Goal: Transaction & Acquisition: Purchase product/service

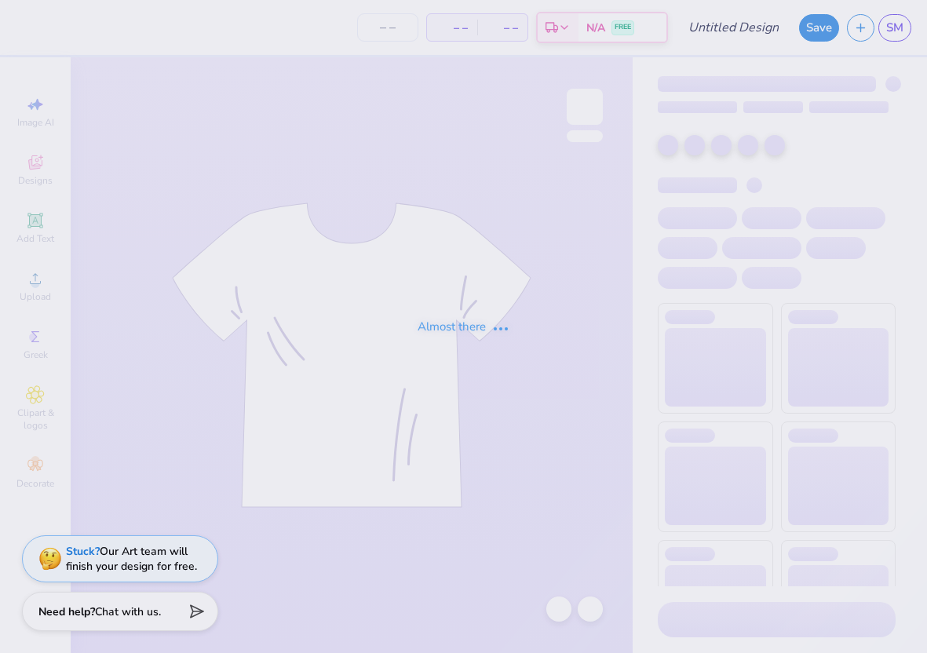
type input "bid day red"
type input "57"
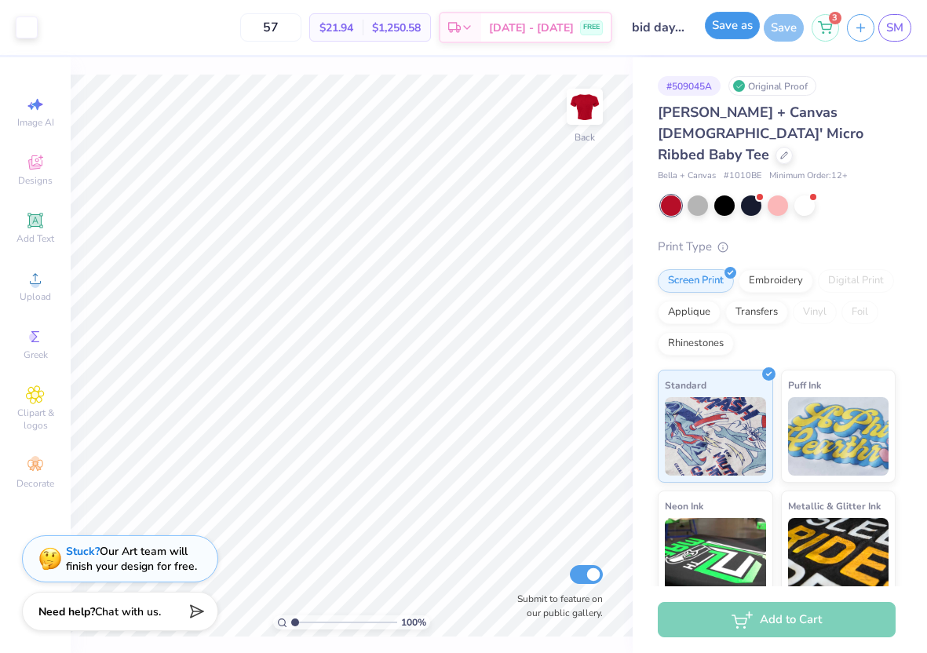
click at [729, 25] on button "Save as" at bounding box center [732, 25] width 55 height 27
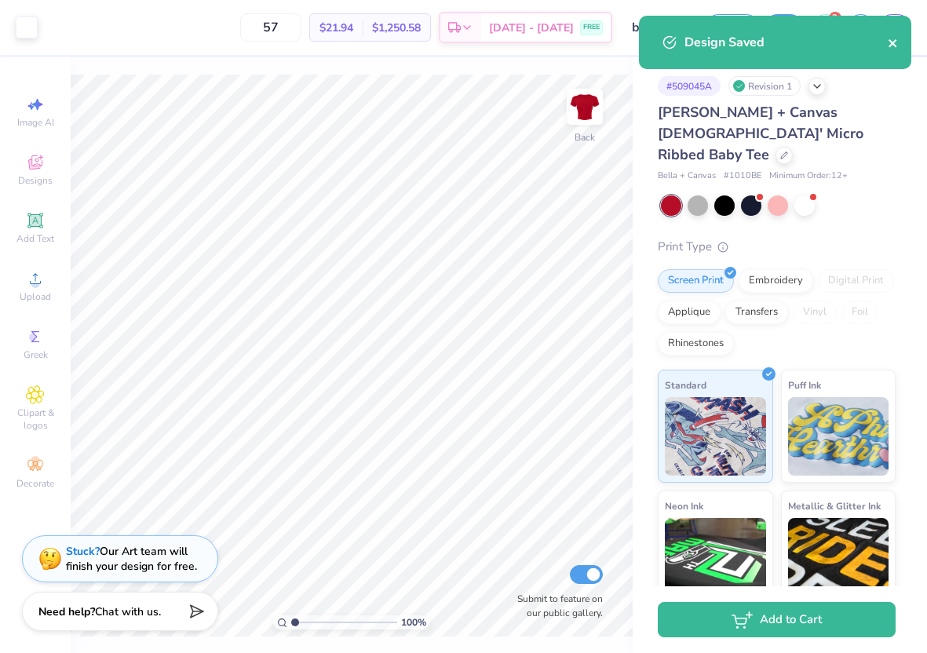
click at [893, 43] on icon "close" at bounding box center [892, 43] width 8 height 8
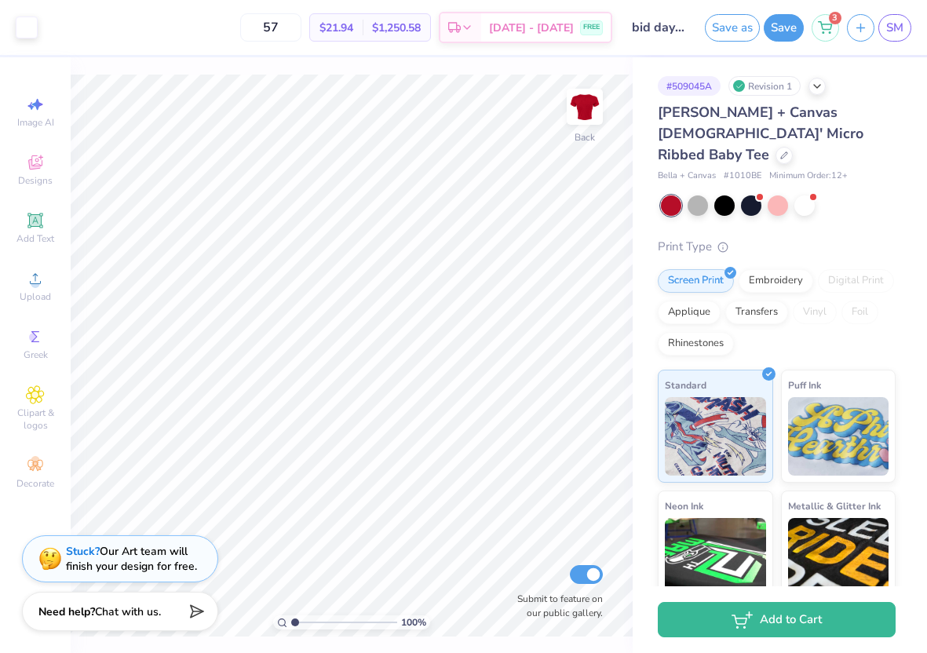
click at [825, 17] on div "Design Saved" at bounding box center [774, 16] width 279 height 6
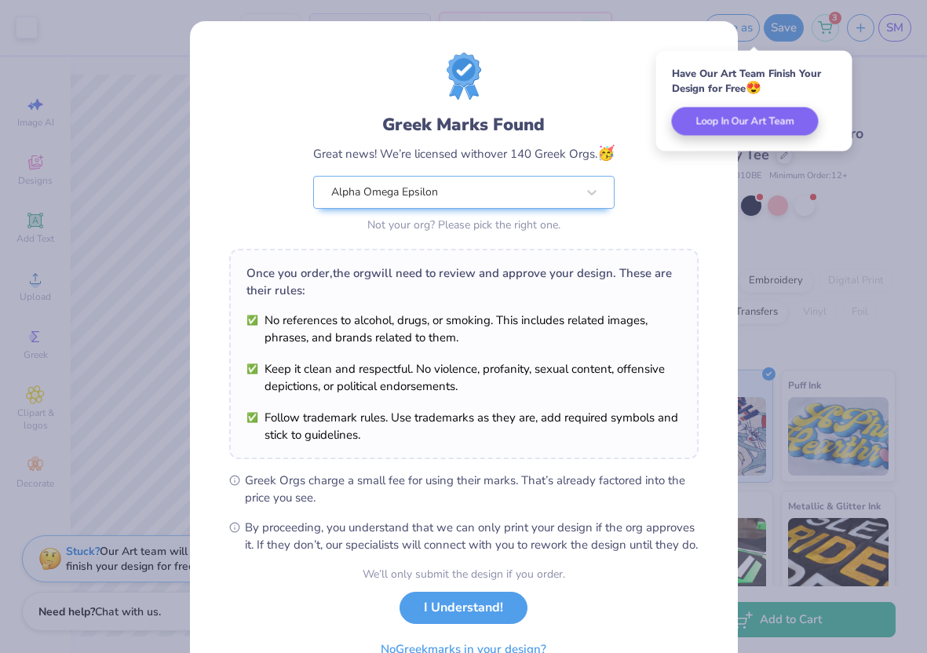
click at [684, 177] on div "Greek Marks Found Great news! We’re licensed with over 140 Greek Orgs. 🥳 Alpha …" at bounding box center [463, 145] width 469 height 184
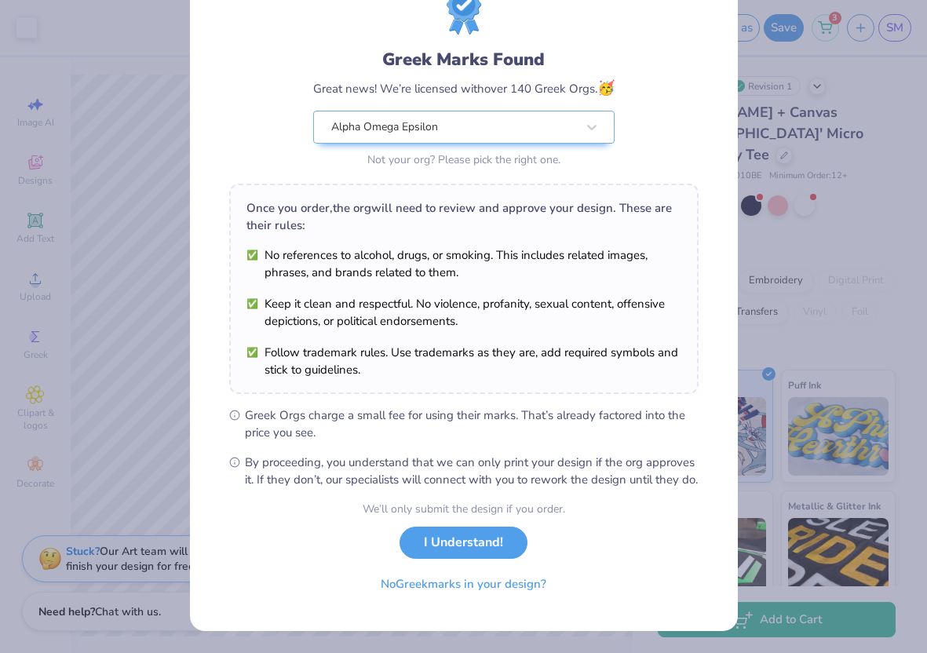
scroll to position [82, 0]
click at [454, 541] on button "I Understand!" at bounding box center [463, 539] width 128 height 32
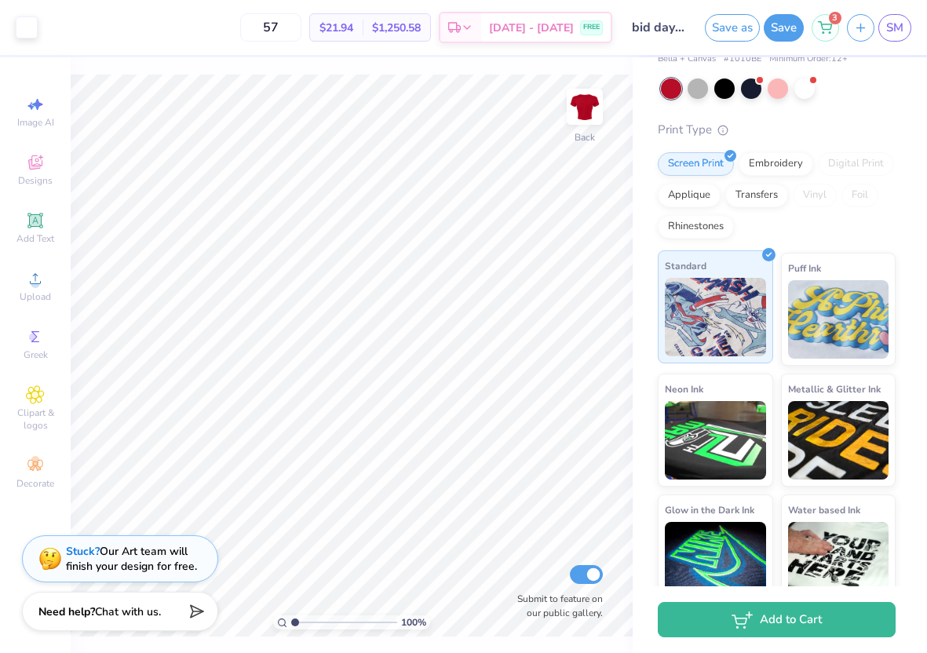
scroll to position [0, 0]
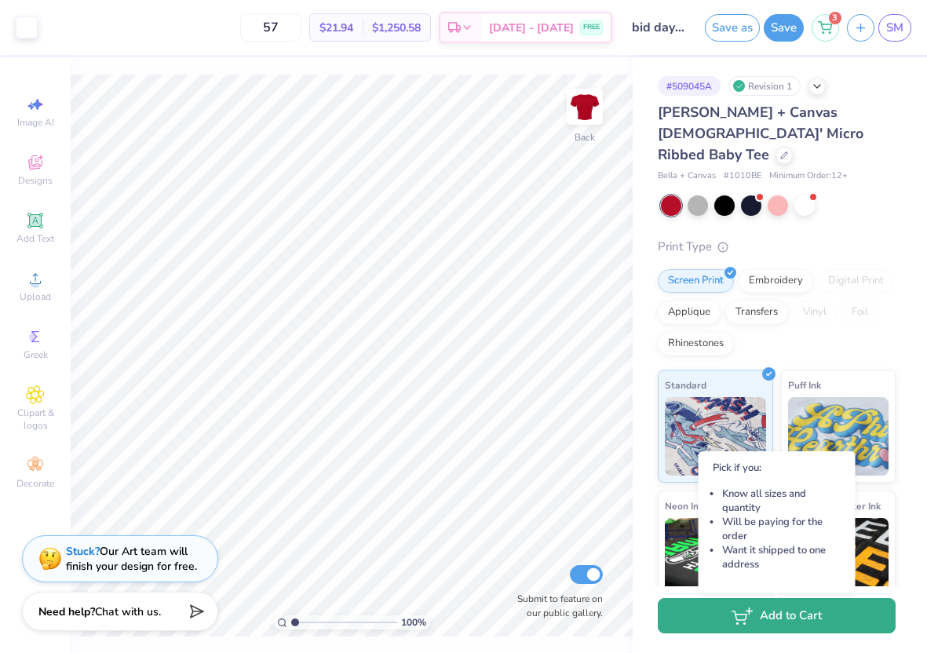
click at [766, 616] on button "Add to Cart" at bounding box center [776, 615] width 238 height 35
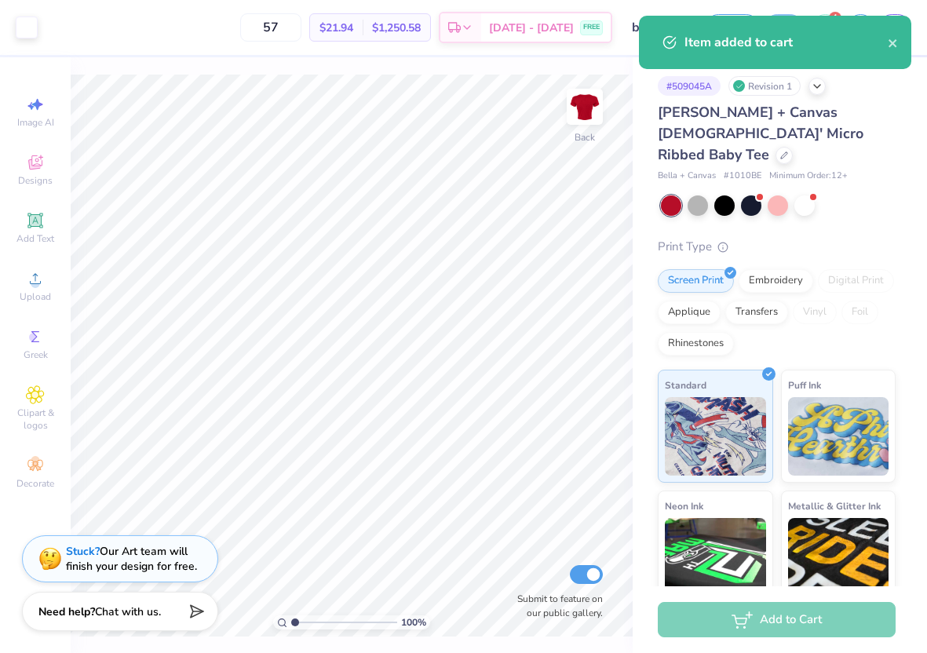
click at [777, 44] on div "Item added to cart" at bounding box center [785, 42] width 203 height 19
click at [729, 39] on div "Item added to cart" at bounding box center [785, 42] width 203 height 19
click at [697, 34] on div "Item added to cart" at bounding box center [785, 42] width 203 height 19
click at [890, 41] on icon "close" at bounding box center [892, 43] width 8 height 8
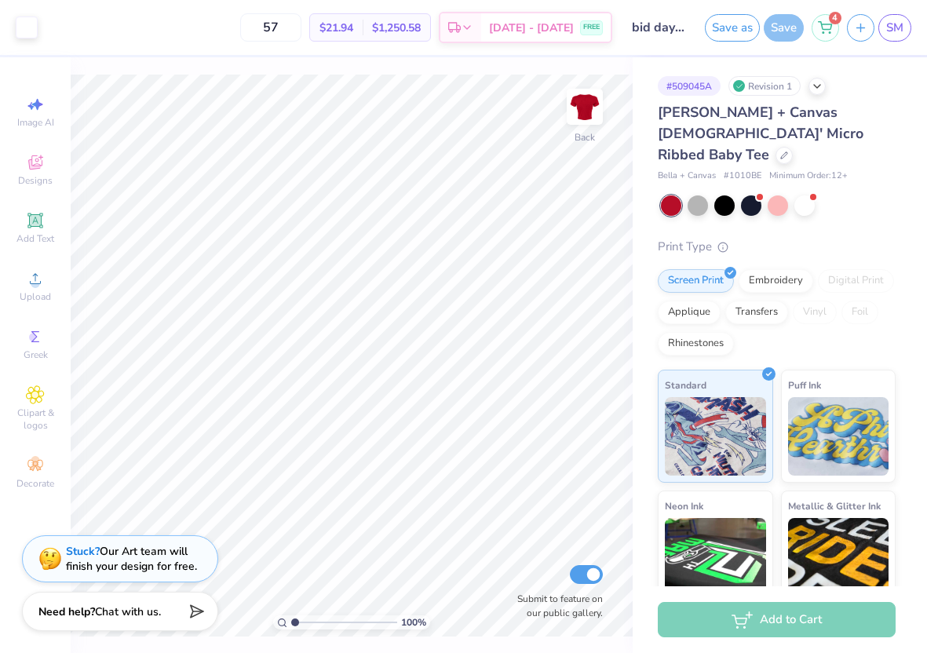
click at [806, 13] on div "Item added to cart" at bounding box center [774, 48] width 279 height 71
click at [820, 16] on div "Item added to cart" at bounding box center [774, 16] width 279 height 6
click at [825, 31] on icon at bounding box center [824, 25] width 14 height 13
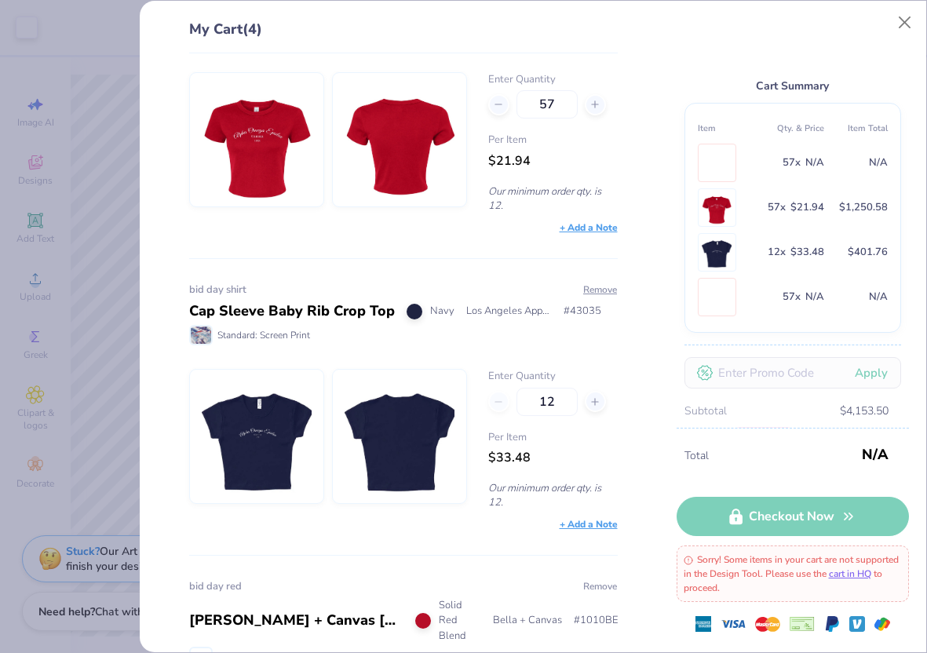
scroll to position [431, 0]
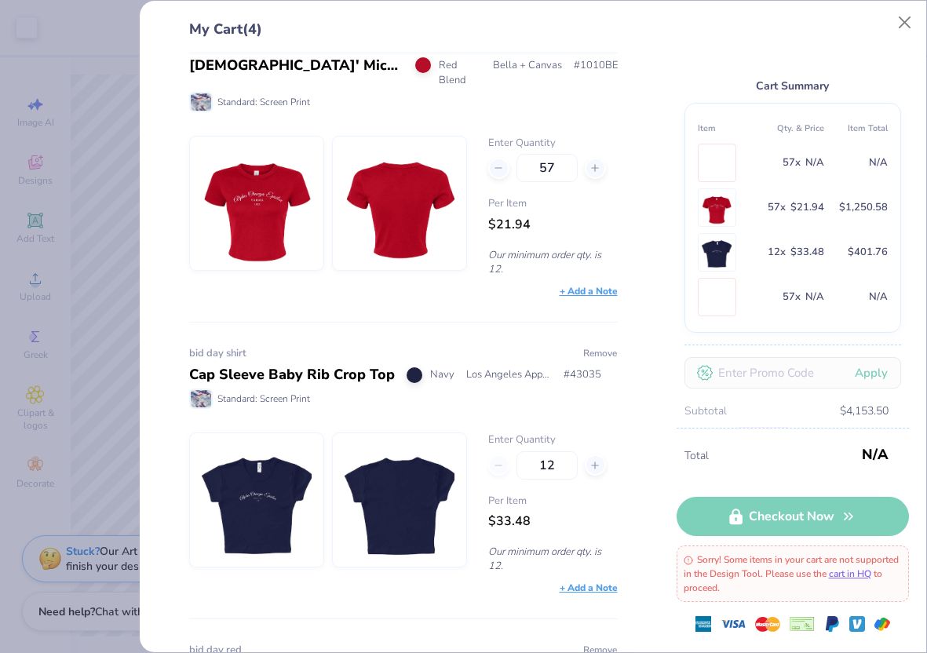
click at [600, 346] on button "Remove" at bounding box center [599, 353] width 35 height 14
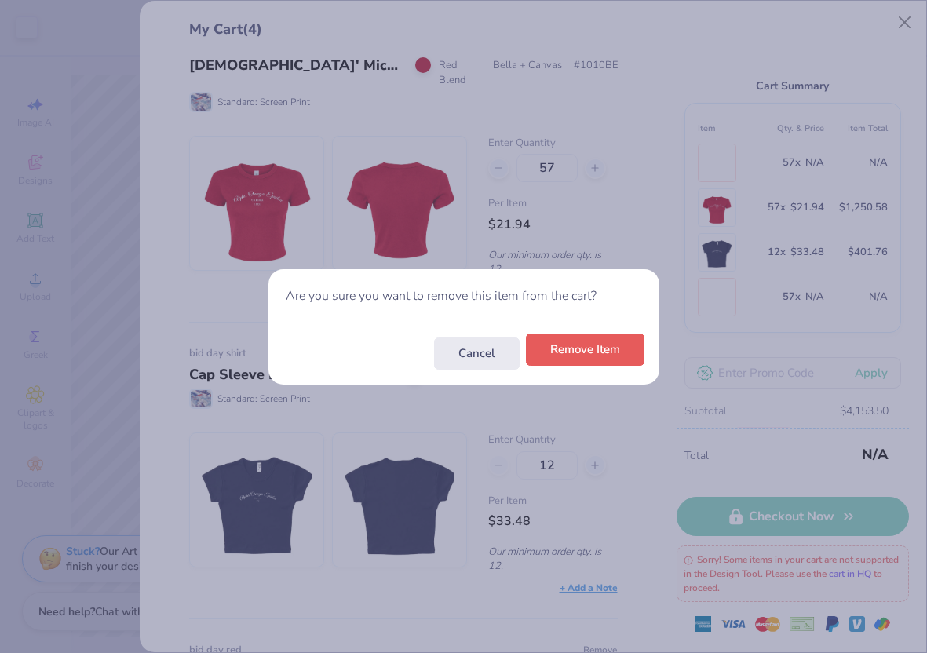
click at [573, 355] on button "Remove Item" at bounding box center [585, 349] width 118 height 32
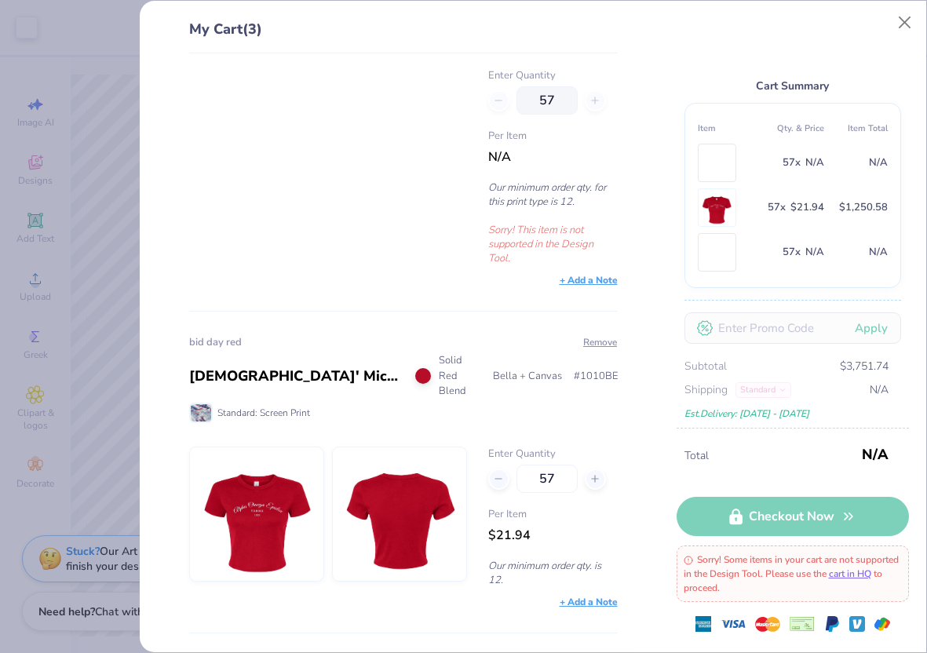
scroll to position [0, 0]
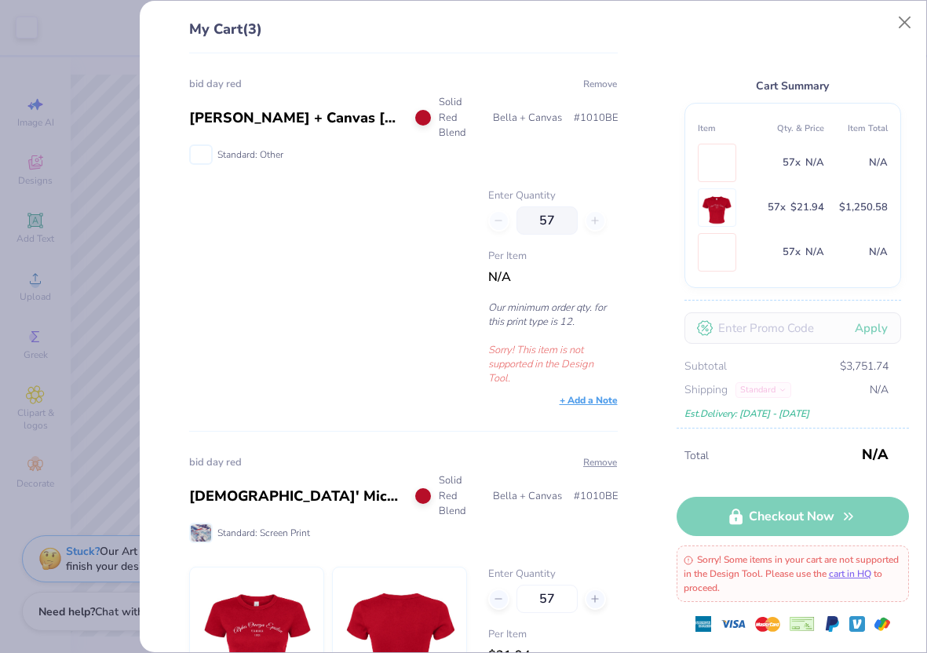
click at [600, 81] on button "Remove" at bounding box center [599, 84] width 35 height 14
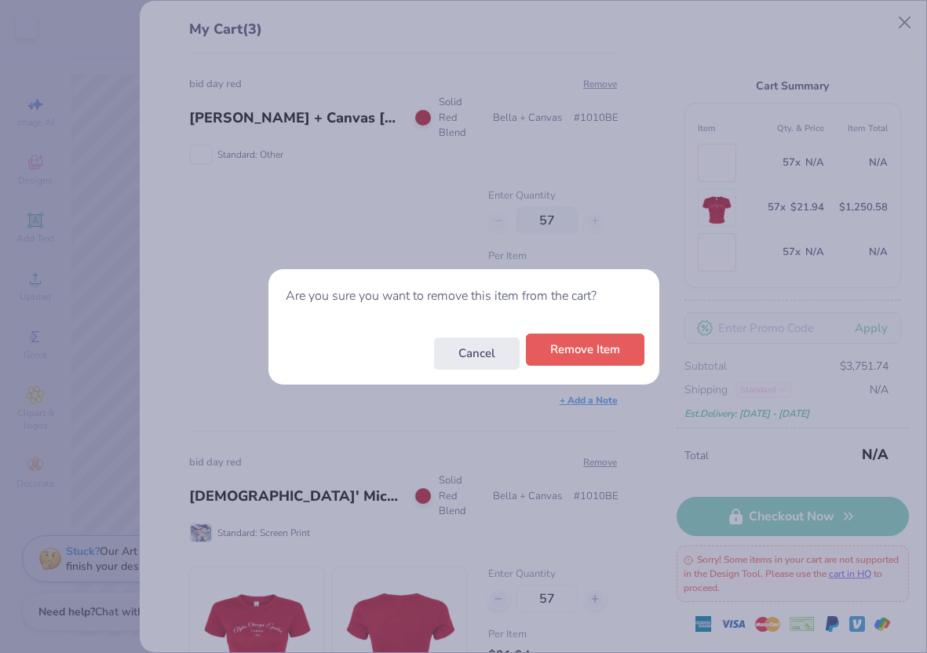
click at [590, 350] on button "Remove Item" at bounding box center [585, 349] width 118 height 32
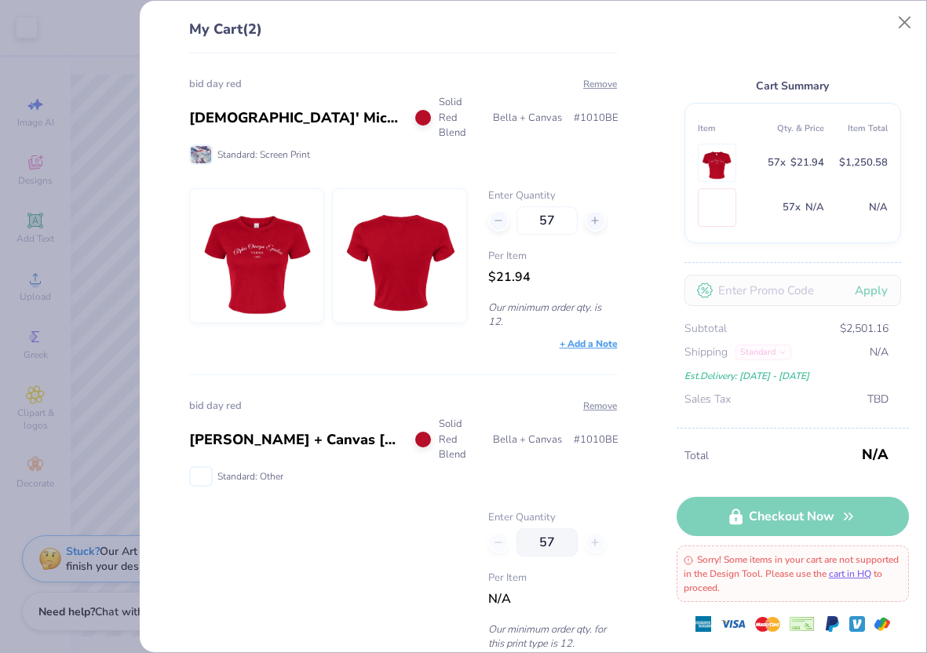
scroll to position [61, 0]
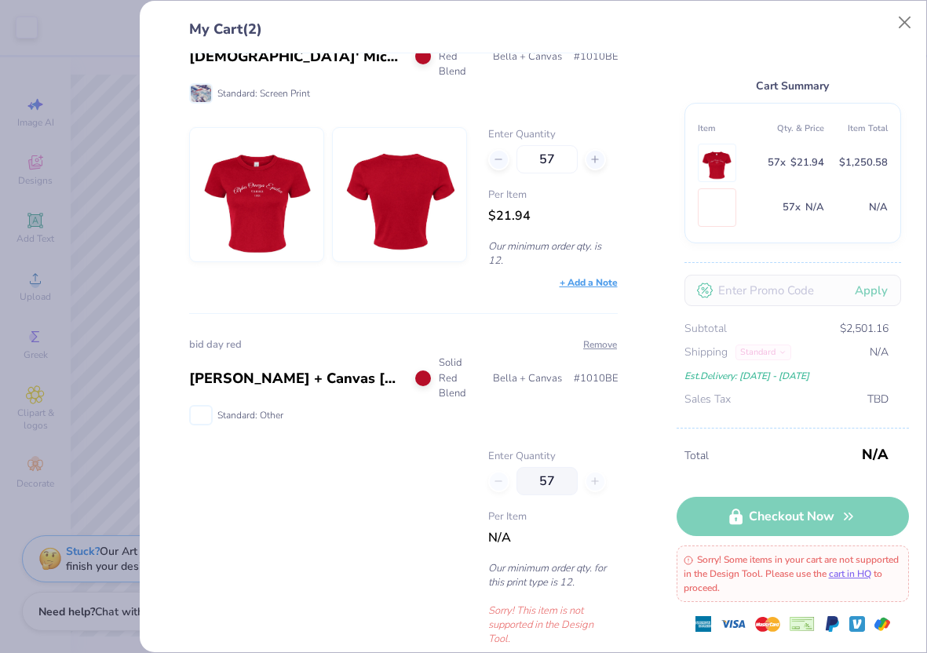
click at [592, 319] on div "bid day red Bella + Canvas [DEMOGRAPHIC_DATA]' Micro Ribbed Baby Tee Solid Red …" at bounding box center [403, 490] width 428 height 355
click at [592, 337] on button "Remove" at bounding box center [599, 344] width 35 height 14
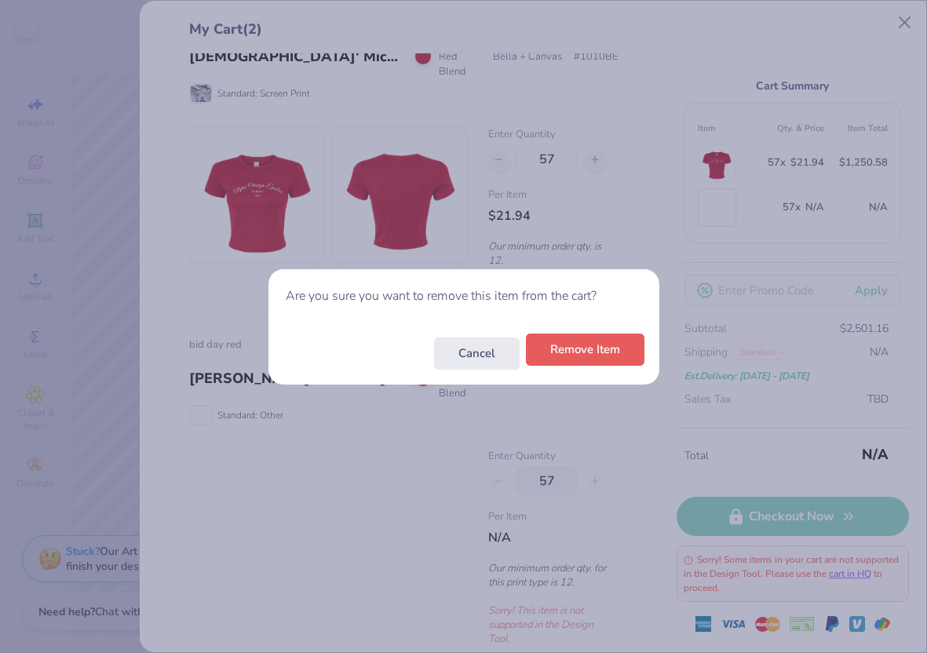
click at [597, 361] on button "Remove Item" at bounding box center [585, 349] width 118 height 32
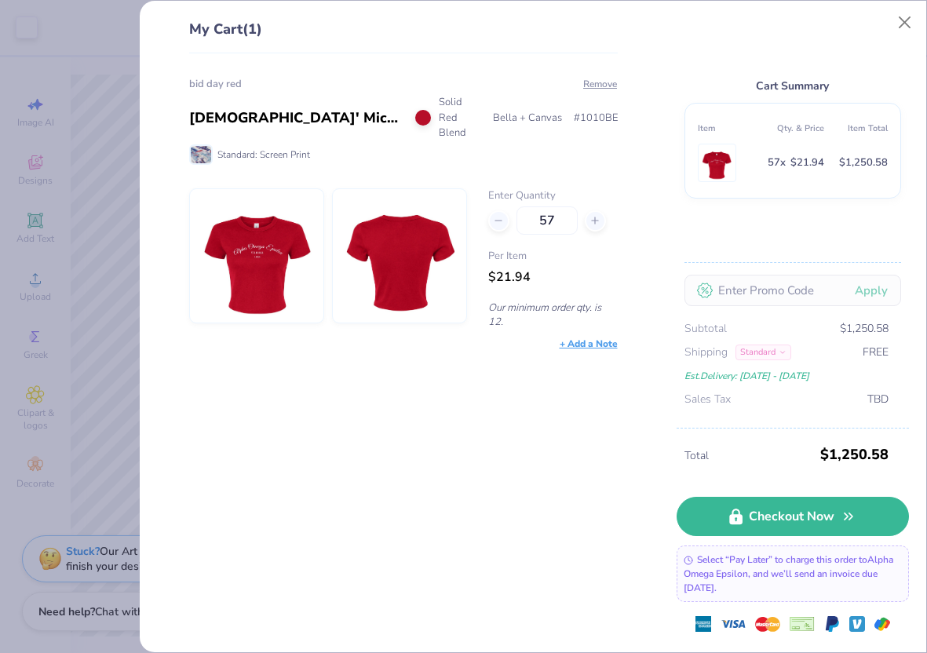
scroll to position [0, 0]
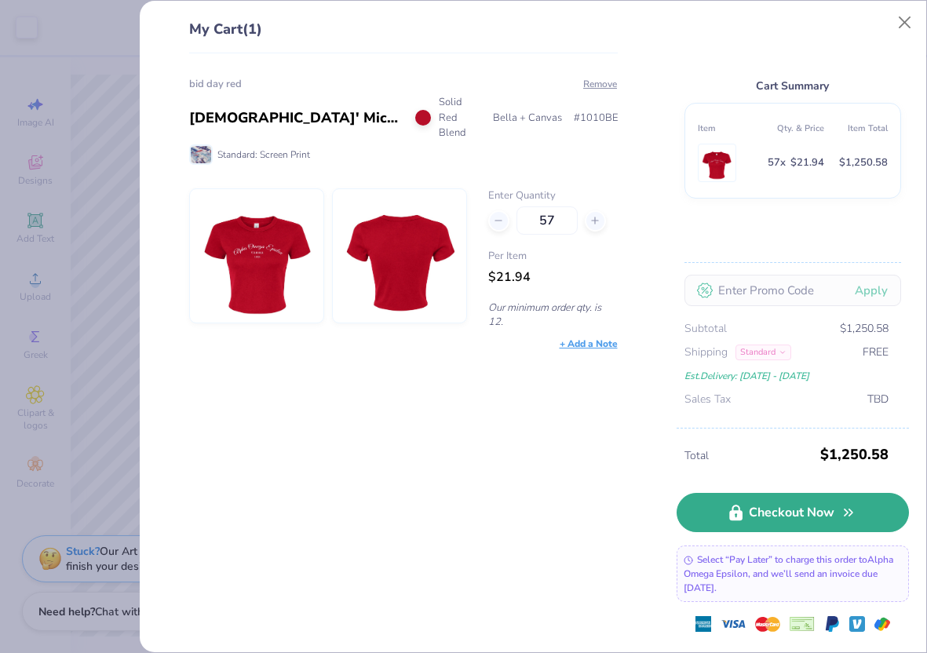
click at [762, 519] on link "Checkout Now" at bounding box center [792, 512] width 232 height 39
